Goal: Find specific page/section: Find specific page/section

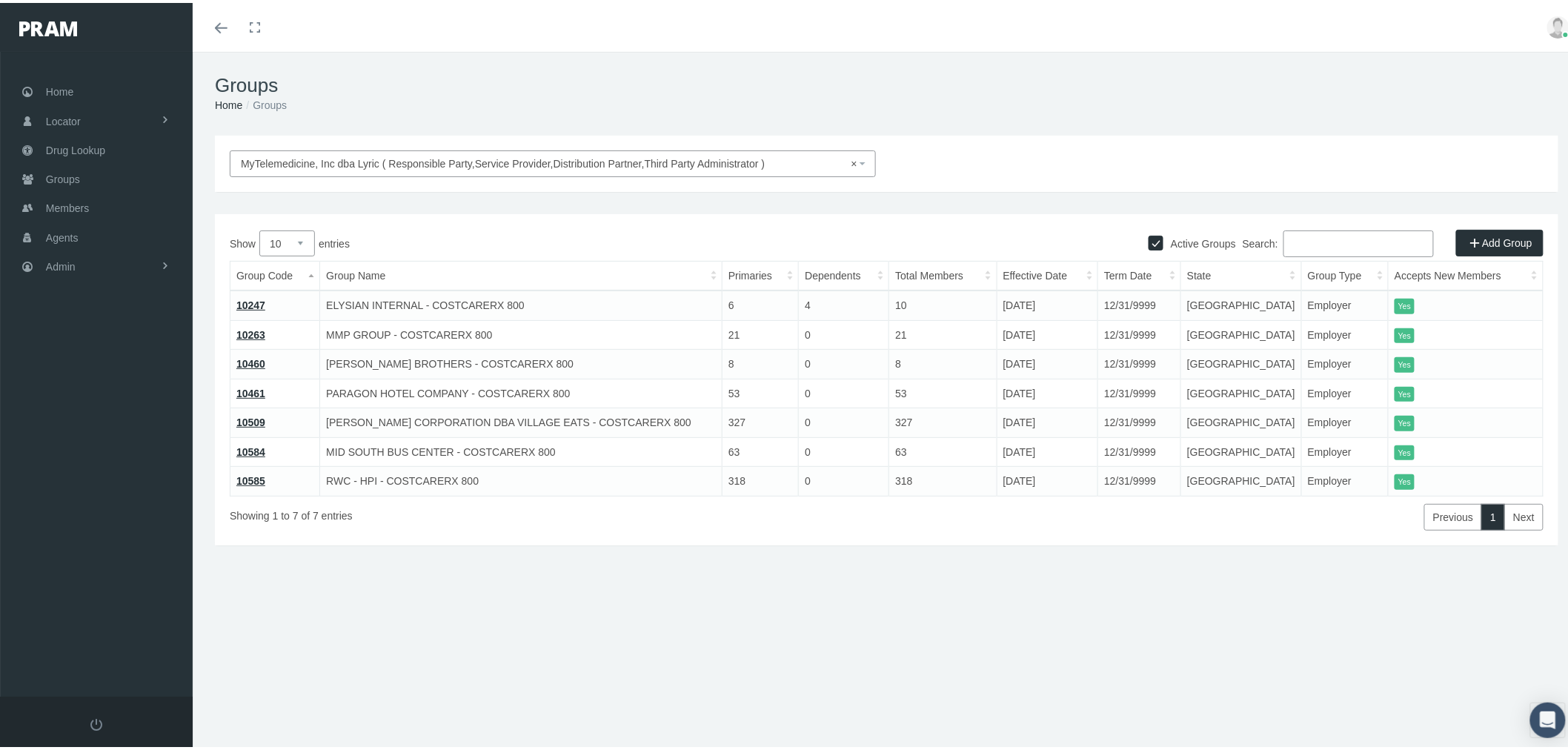
click at [70, 255] on span "Admin" at bounding box center [60, 264] width 30 height 28
click at [112, 448] on span "Companies" at bounding box center [87, 461] width 53 height 26
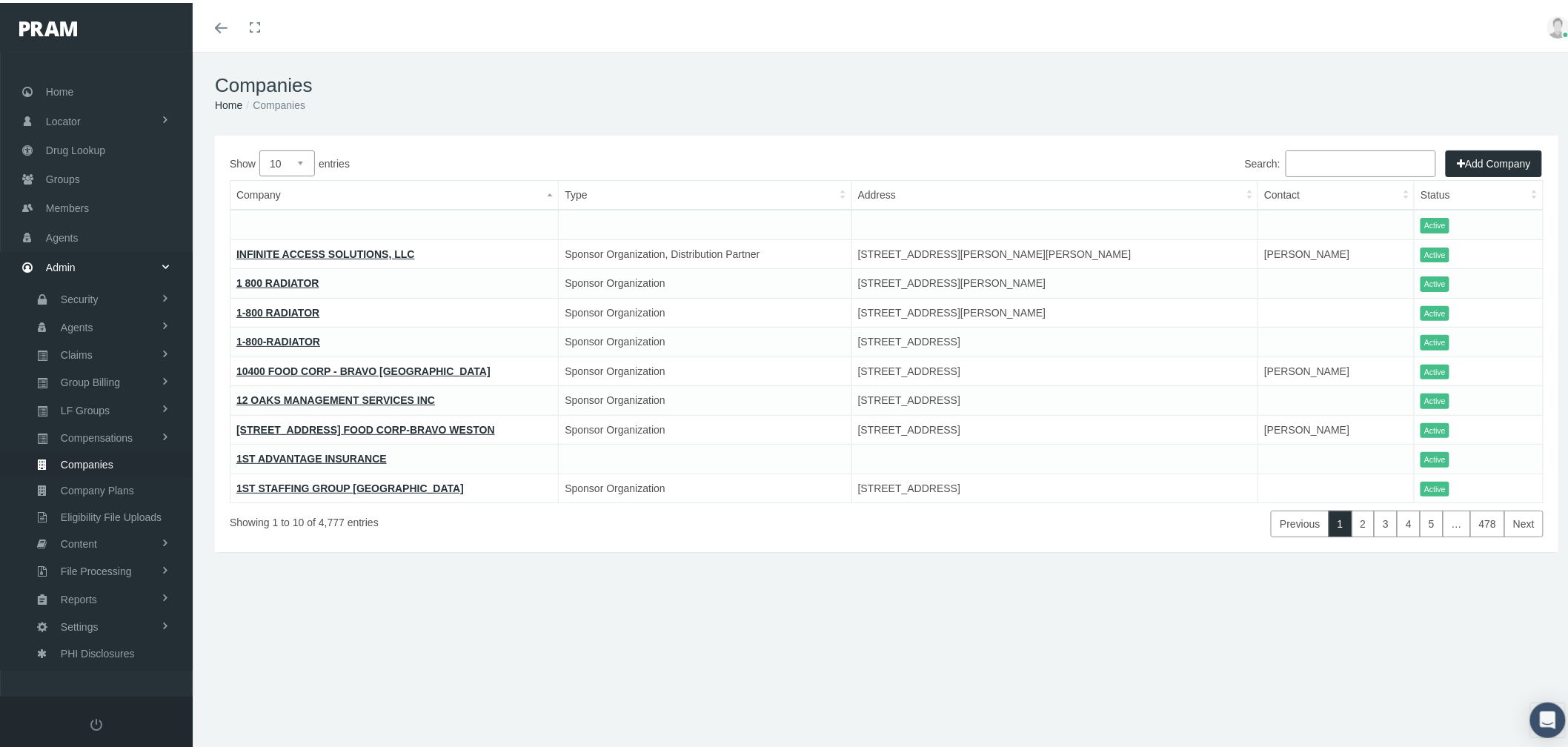
click at [1314, 154] on input "Search:" at bounding box center [1360, 160] width 151 height 26
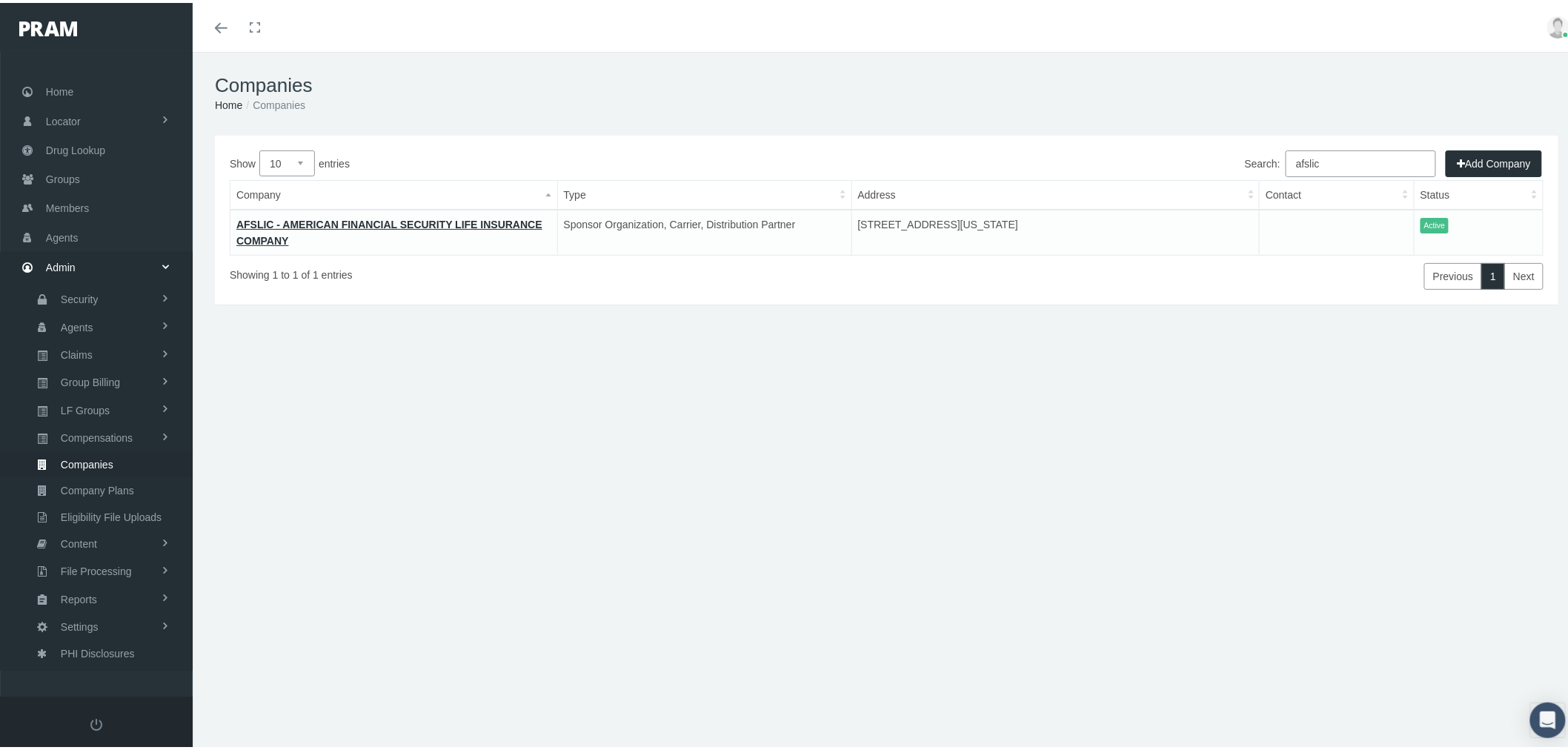
type input "afslic"
click at [140, 431] on link "Compensations" at bounding box center [96, 435] width 192 height 26
click at [135, 504] on span "Details By Carrier" at bounding box center [99, 517] width 82 height 26
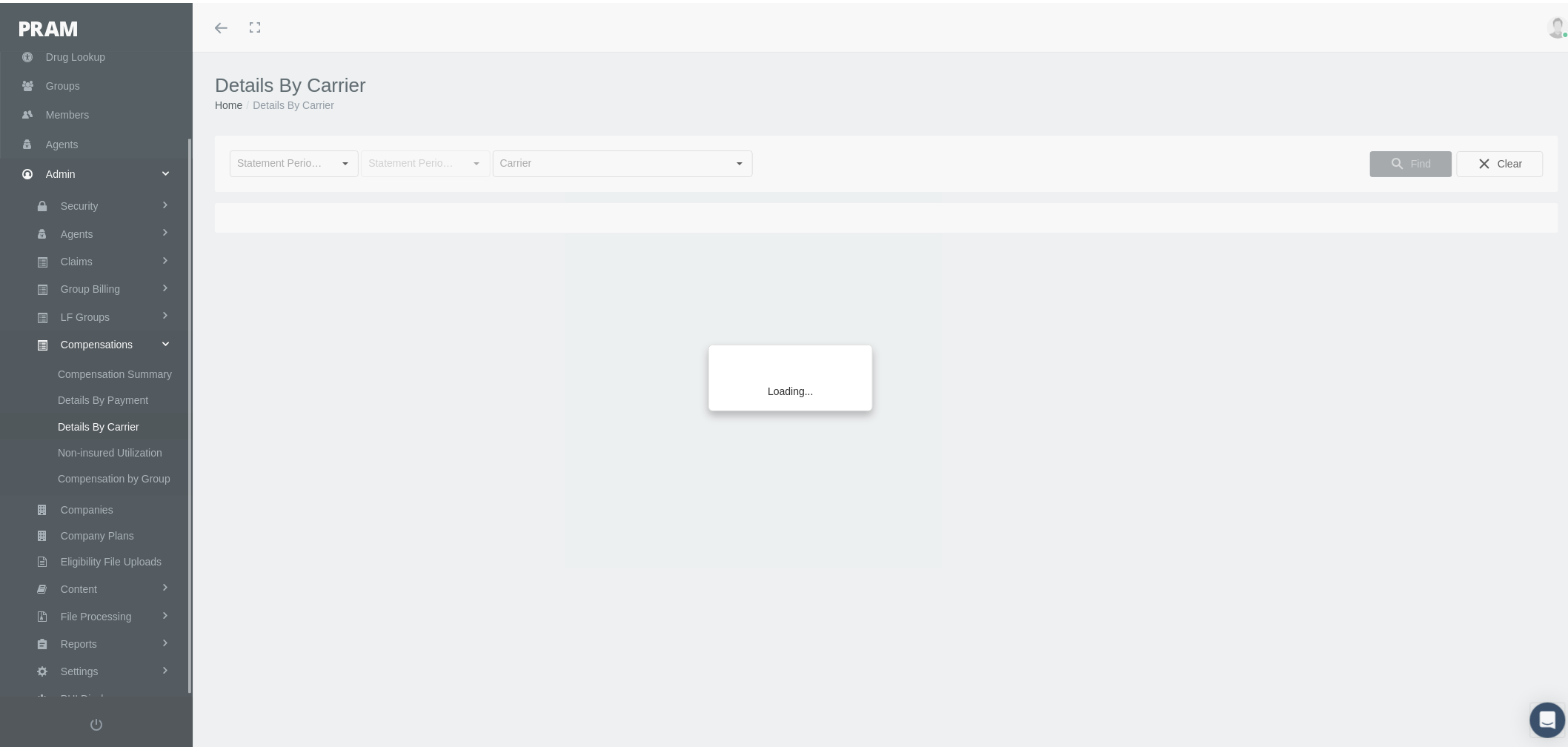
scroll to position [98, 0]
type input "August 2025"
